Goal: Transaction & Acquisition: Purchase product/service

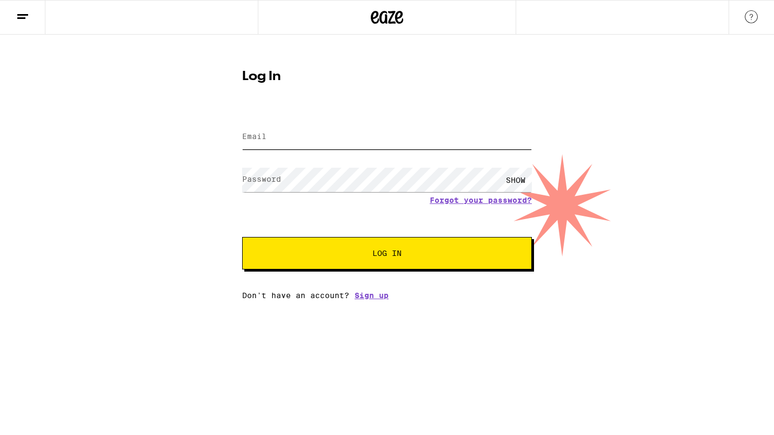
type input "[EMAIL_ADDRESS][DOMAIN_NAME]"
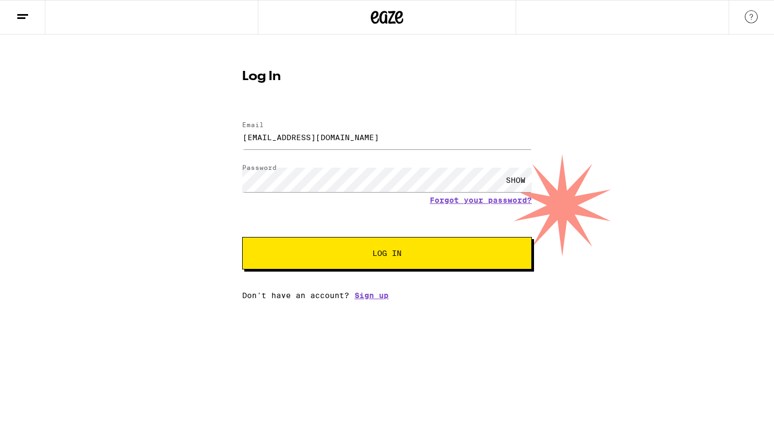
click at [381, 247] on button "Log In" at bounding box center [387, 253] width 290 height 32
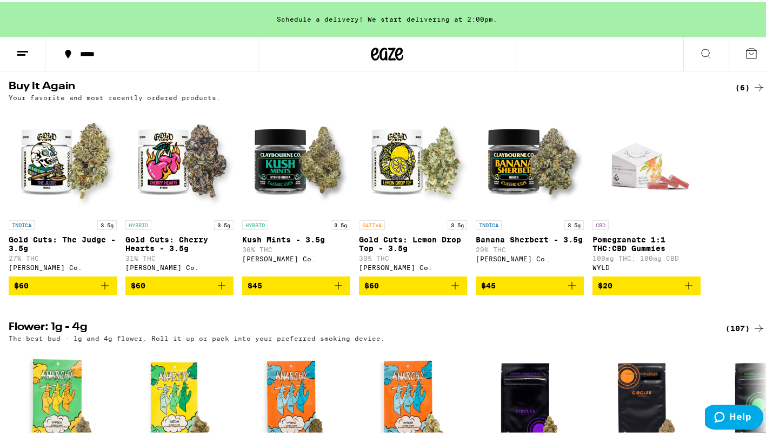
scroll to position [604, 0]
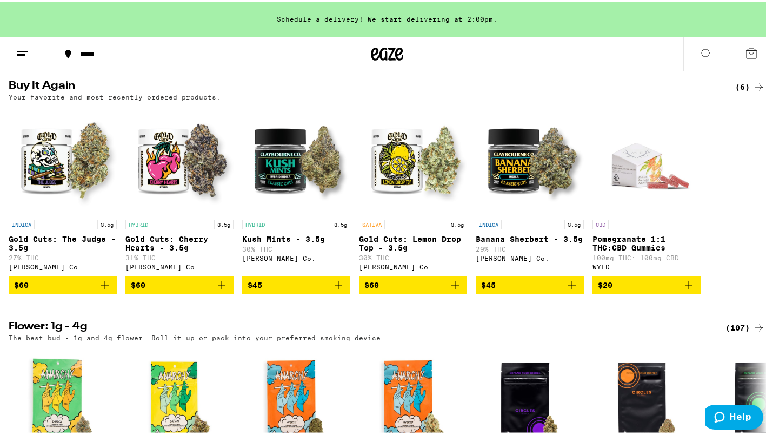
click at [42, 289] on span "$60" at bounding box center [62, 282] width 97 height 13
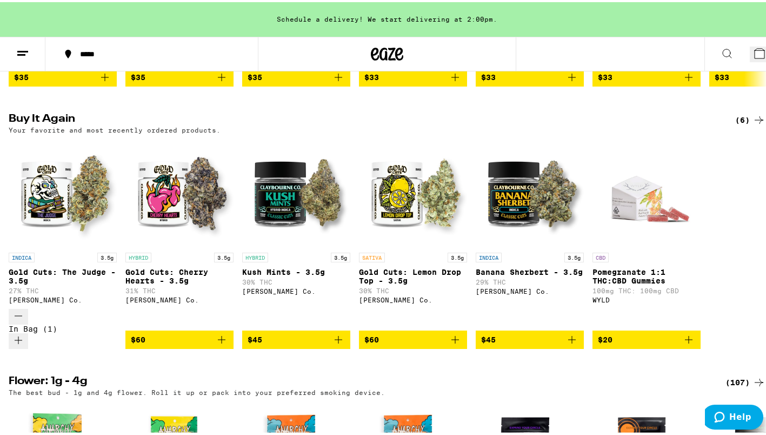
click at [175, 331] on span "$60" at bounding box center [179, 337] width 97 height 13
click at [18, 307] on icon "Decrement" at bounding box center [18, 313] width 13 height 13
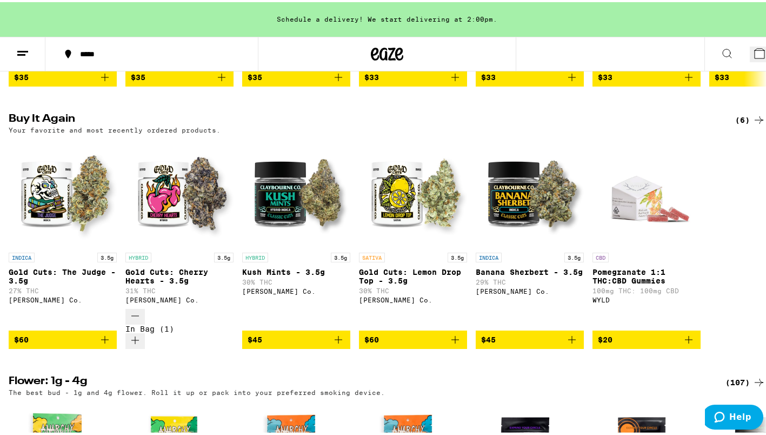
click at [268, 331] on span "$45" at bounding box center [296, 337] width 97 height 13
click at [382, 331] on span "$60" at bounding box center [412, 337] width 97 height 13
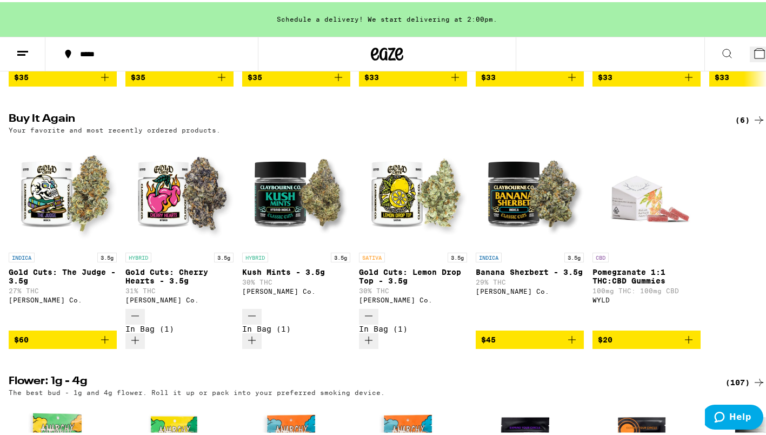
click at [504, 331] on span "$45" at bounding box center [529, 337] width 97 height 13
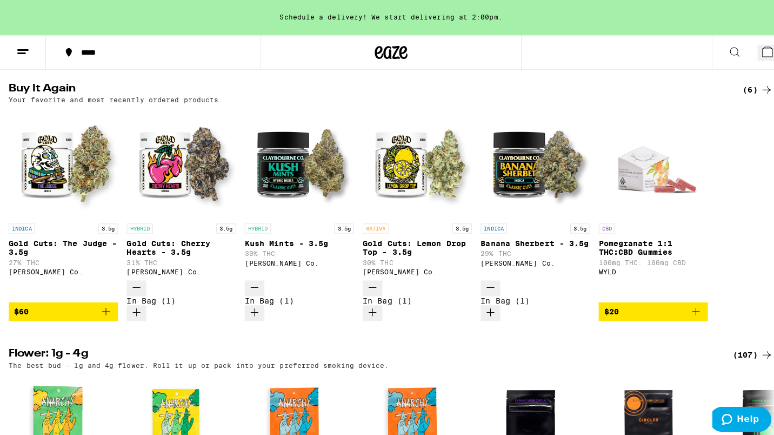
scroll to position [634, 0]
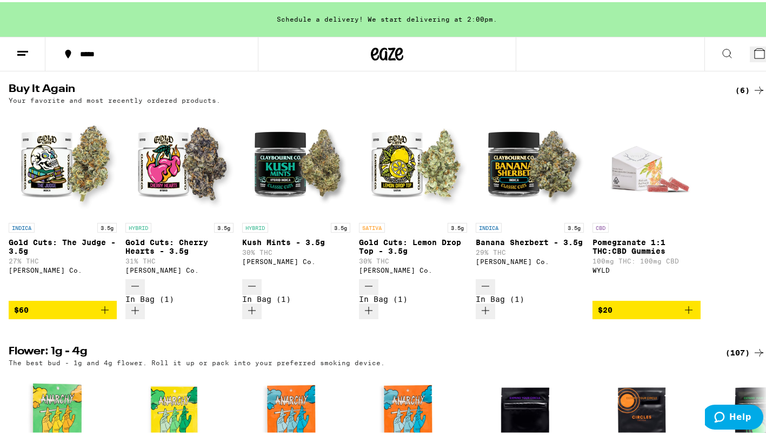
click at [31, 301] on span "$60" at bounding box center [62, 307] width 97 height 13
click at [755, 48] on icon at bounding box center [760, 51] width 10 height 10
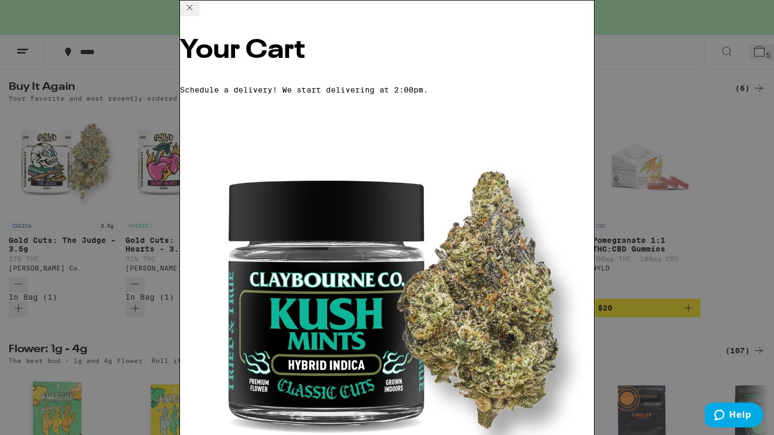
scroll to position [75, 0]
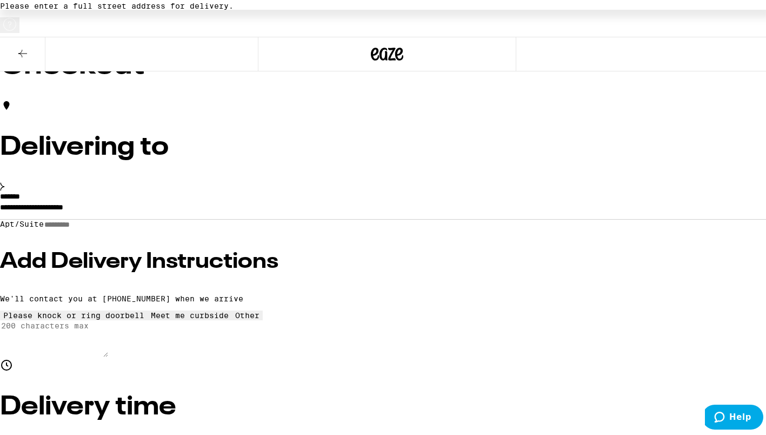
scroll to position [55, 0]
radio input "true"
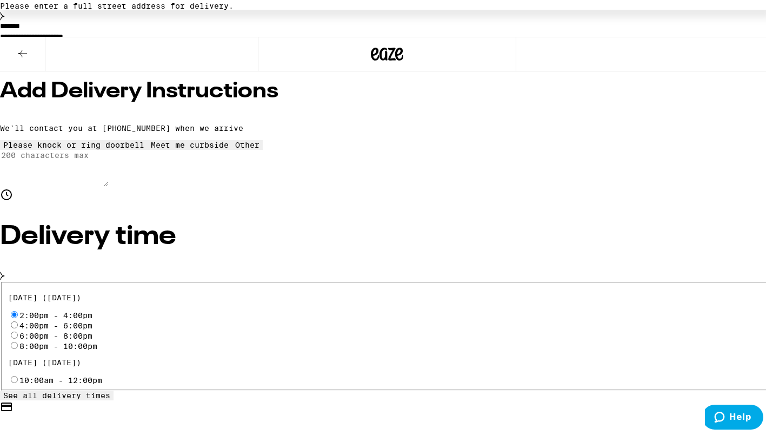
scroll to position [225, 0]
radio input "true"
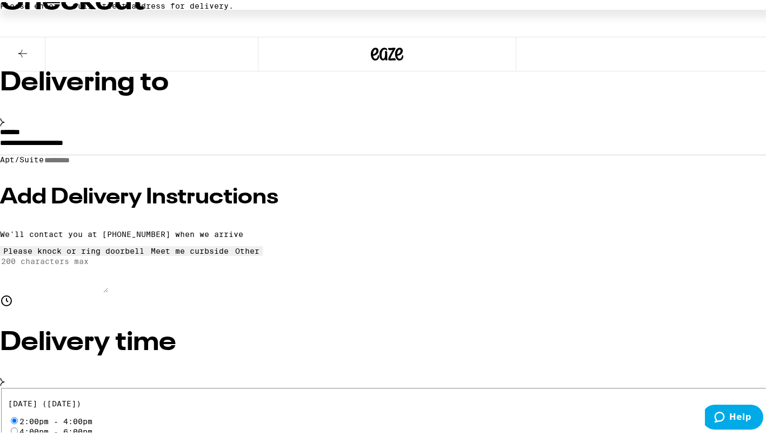
scroll to position [0, 0]
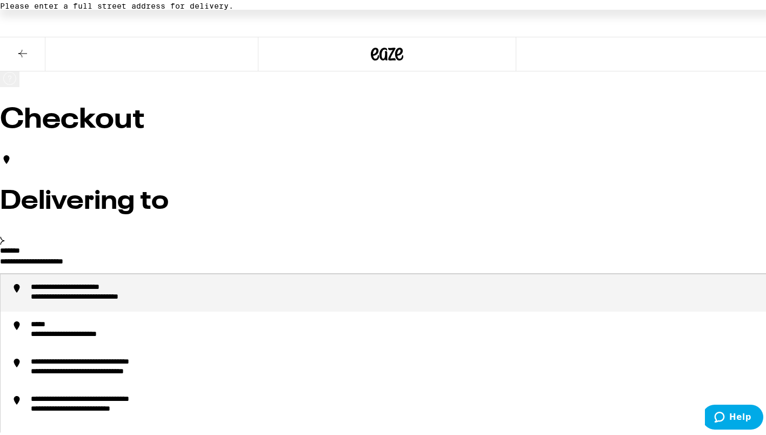
drag, startPoint x: 217, startPoint y: 246, endPoint x: 81, endPoint y: 260, distance: 137.5
click at [81, 260] on div "**********" at bounding box center [387, 326] width 774 height 165
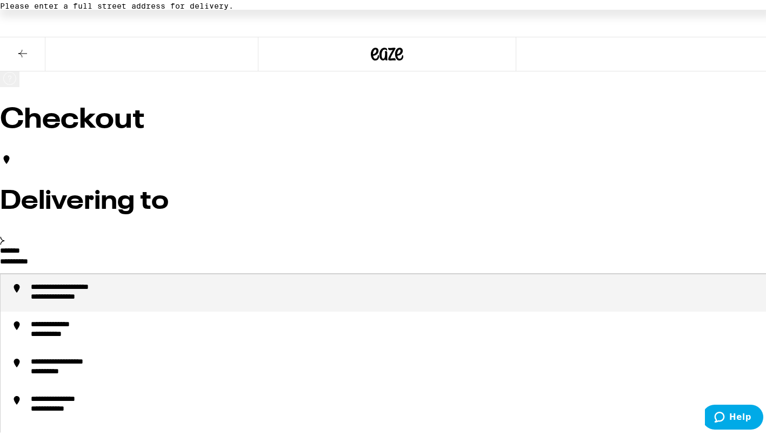
click at [134, 281] on div "**********" at bounding box center [82, 286] width 103 height 10
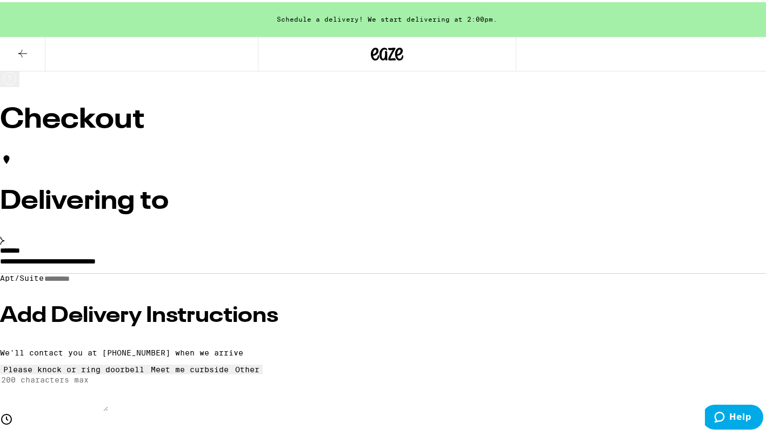
click at [271, 252] on input "**********" at bounding box center [387, 261] width 774 height 18
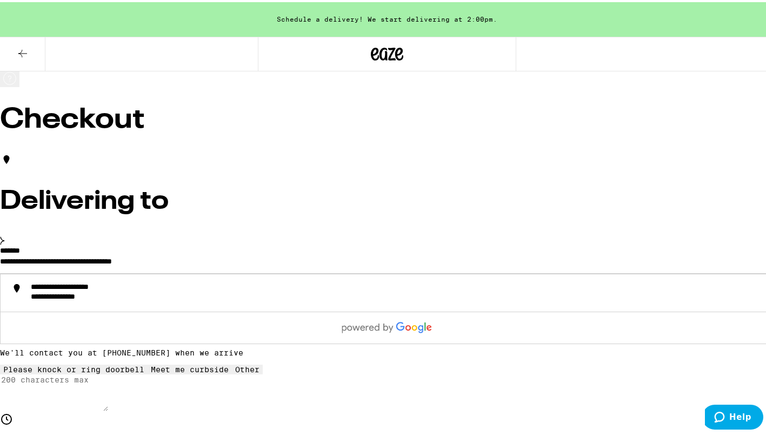
type input "**********"
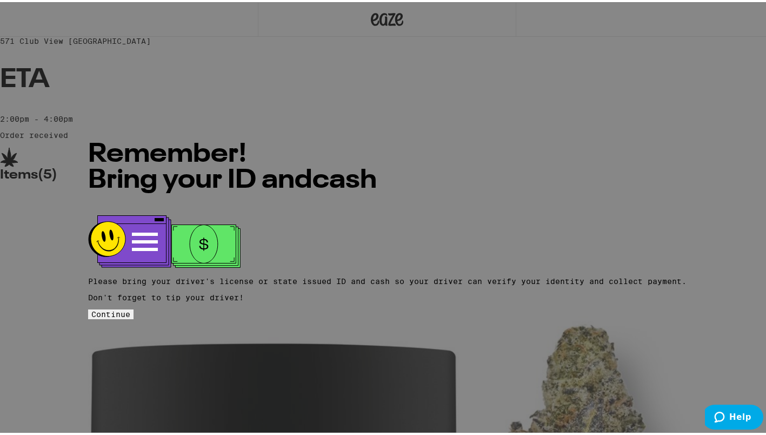
click at [130, 308] on span "Continue" at bounding box center [110, 312] width 39 height 9
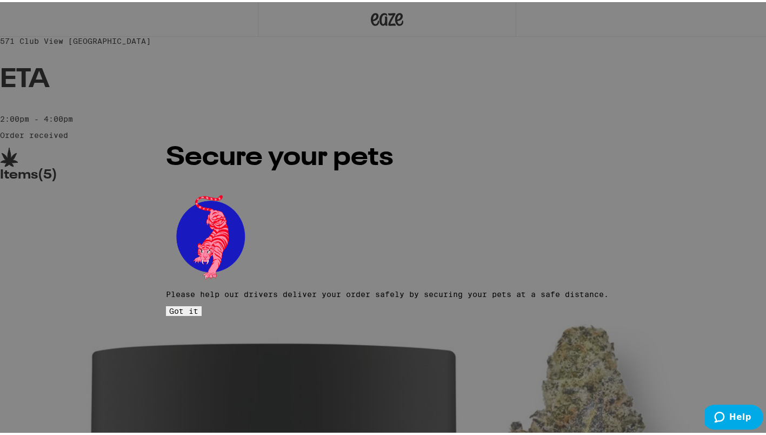
click at [198, 304] on span "Got it" at bounding box center [183, 308] width 29 height 9
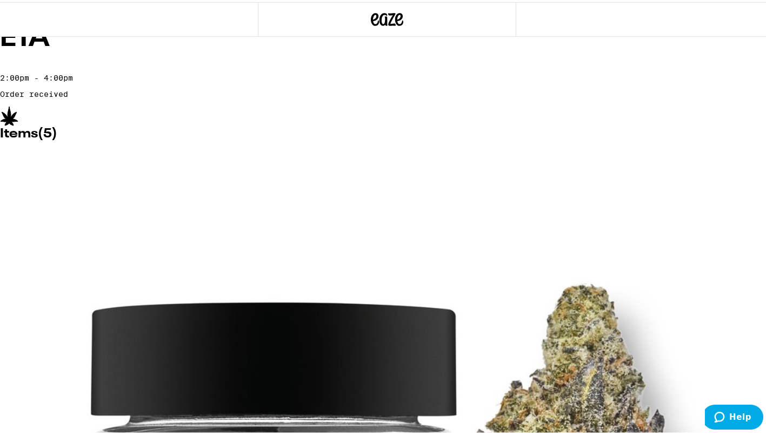
scroll to position [42, 0]
